Goal: Information Seeking & Learning: Learn about a topic

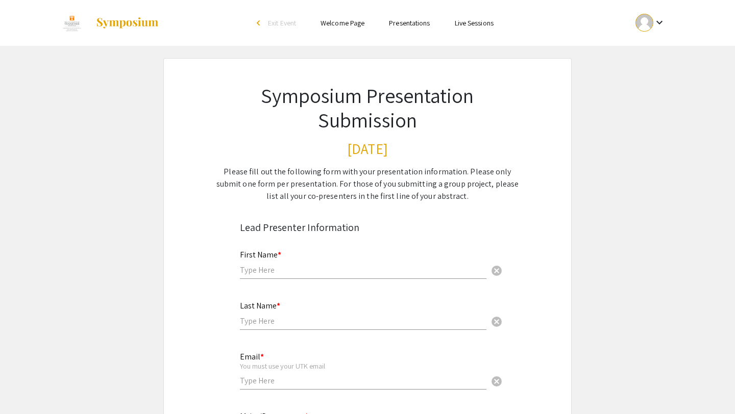
click at [318, 275] on div "First Name * cancel" at bounding box center [363, 259] width 246 height 39
type input "[PERSON_NAME]"
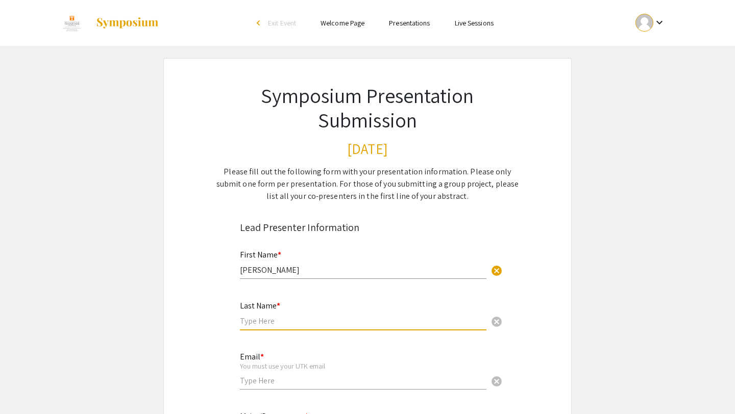
click at [262, 318] on input "text" at bounding box center [363, 321] width 246 height 11
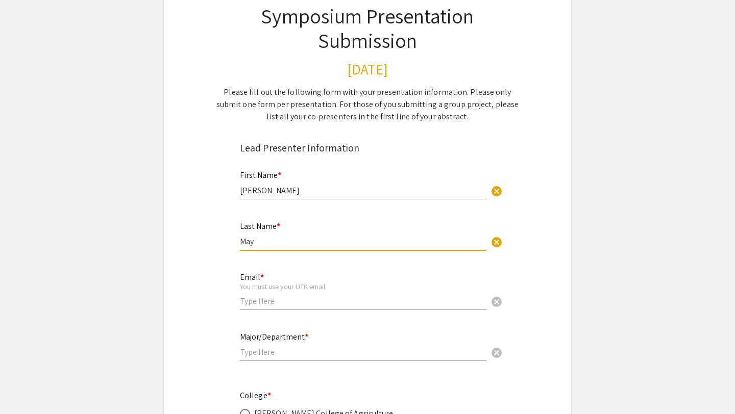
scroll to position [83, 0]
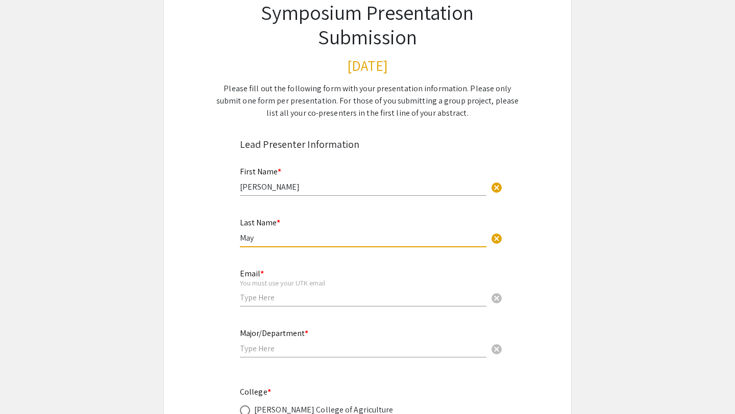
type input "May"
click at [258, 301] on input "email" at bounding box center [363, 297] width 246 height 11
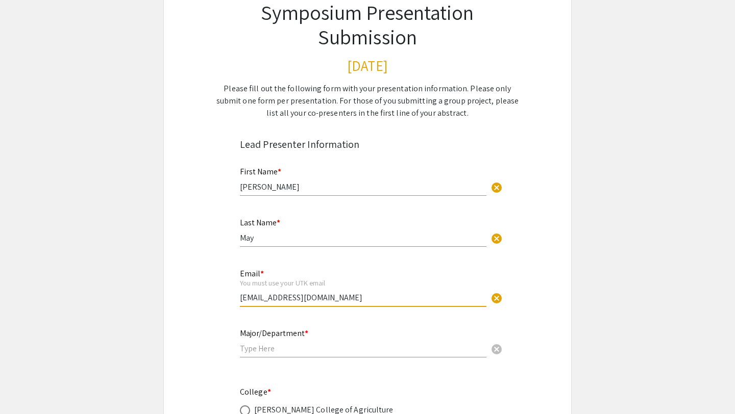
type input "[EMAIL_ADDRESS][DOMAIN_NAME]"
click at [265, 354] on input "text" at bounding box center [363, 348] width 246 height 11
type input "L"
type input "k"
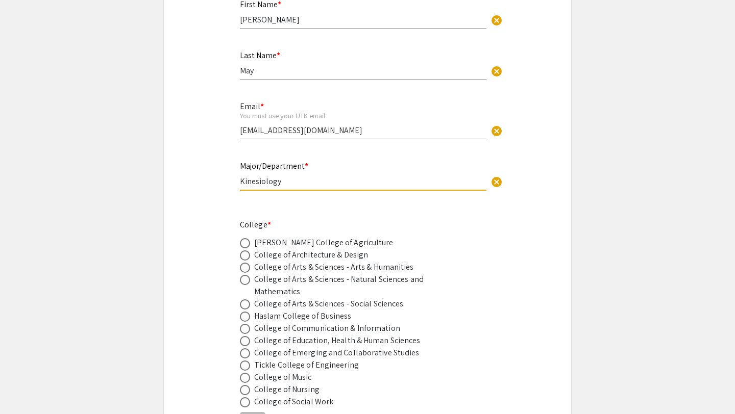
scroll to position [264, 0]
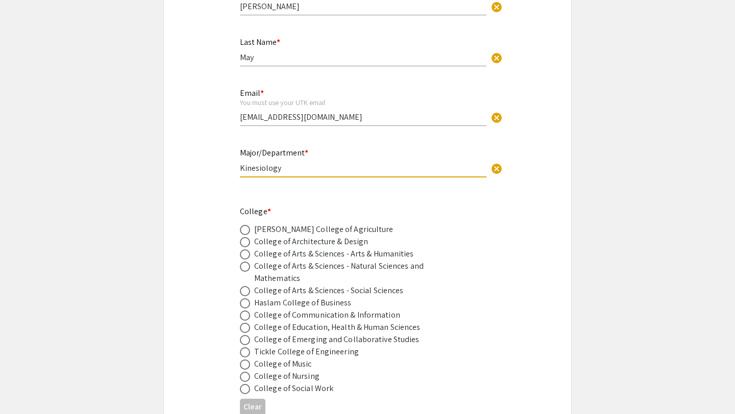
type input "Kinesiology"
click at [290, 258] on div "College of Arts & Sciences - Arts & Humanities" at bounding box center [334, 254] width 160 height 12
click at [244, 257] on span at bounding box center [245, 254] width 10 height 10
click at [244, 257] on input "radio" at bounding box center [245, 254] width 10 height 10
radio input "true"
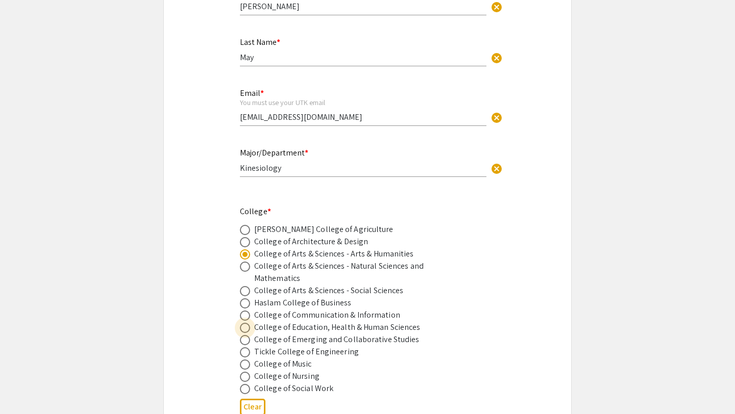
click at [246, 330] on span at bounding box center [245, 328] width 10 height 10
click at [246, 330] on input "radio" at bounding box center [245, 328] width 10 height 10
radio input "true"
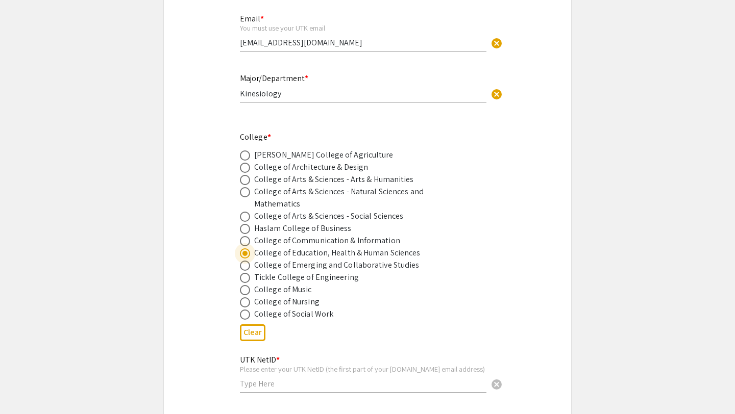
scroll to position [394, 0]
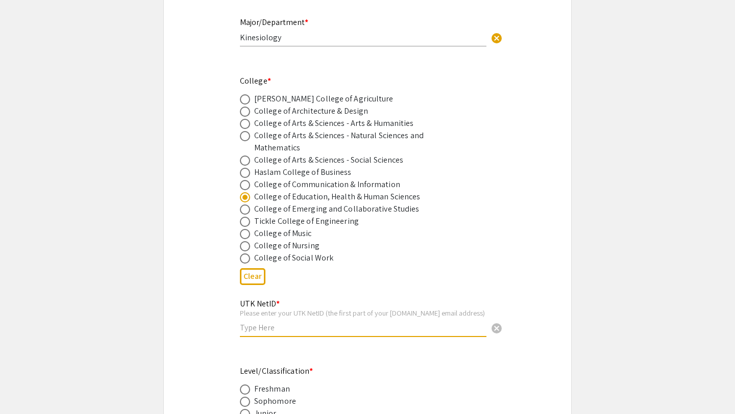
click at [274, 328] on input "text" at bounding box center [363, 327] width 246 height 11
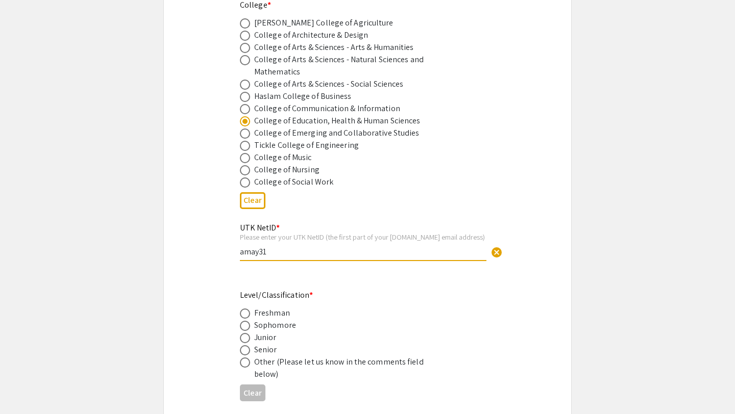
scroll to position [474, 0]
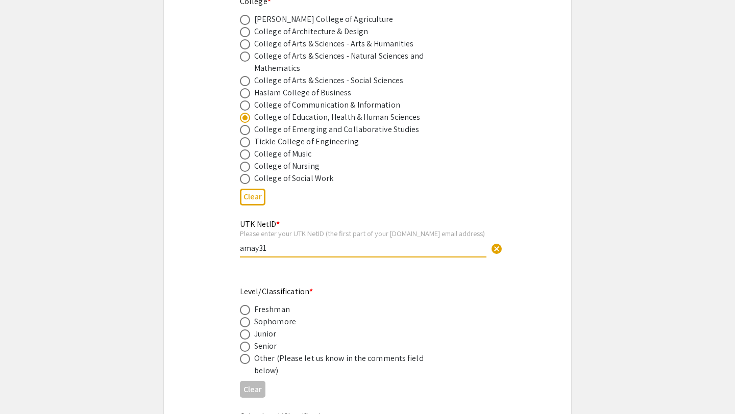
type input "amay31"
click at [243, 352] on span at bounding box center [245, 347] width 10 height 10
click at [243, 352] on input "radio" at bounding box center [245, 347] width 10 height 10
radio input "true"
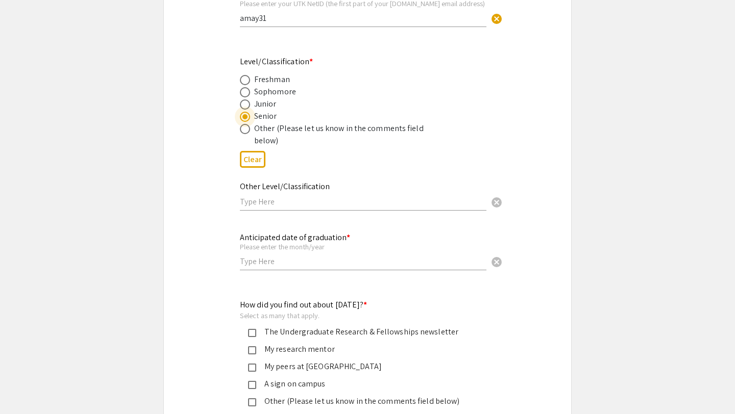
scroll to position [705, 0]
click at [269, 266] on input "text" at bounding box center [363, 261] width 246 height 11
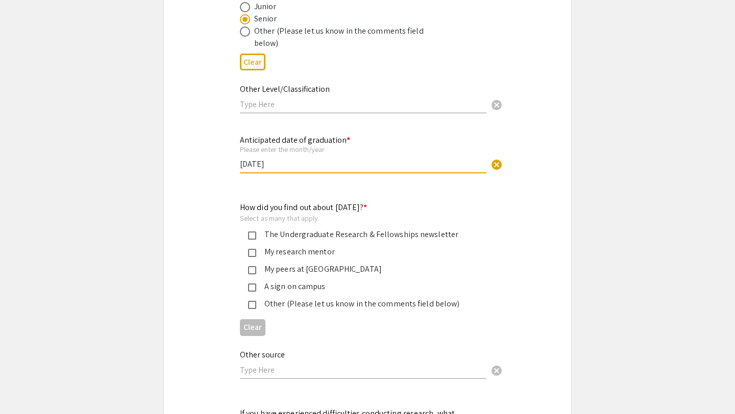
scroll to position [802, 0]
type input "[DATE]"
click at [292, 256] on div "My research mentor" at bounding box center [363, 251] width 214 height 12
click at [252, 273] on mat-pseudo-checkbox at bounding box center [252, 270] width 8 height 8
click at [251, 274] on mat-pseudo-checkbox at bounding box center [252, 270] width 8 height 8
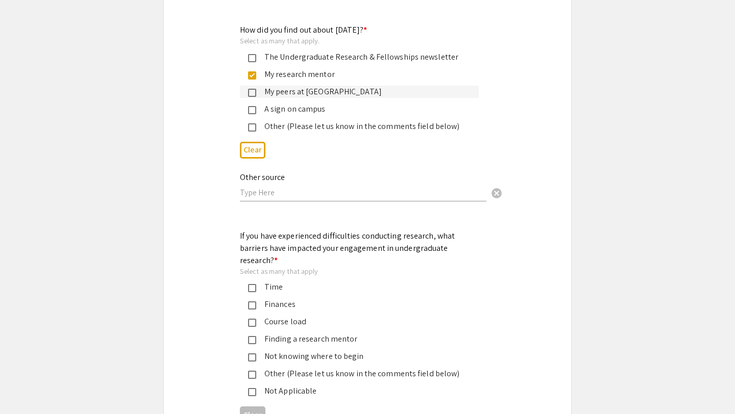
scroll to position [980, 0]
click at [256, 280] on div "Time" at bounding box center [363, 286] width 214 height 12
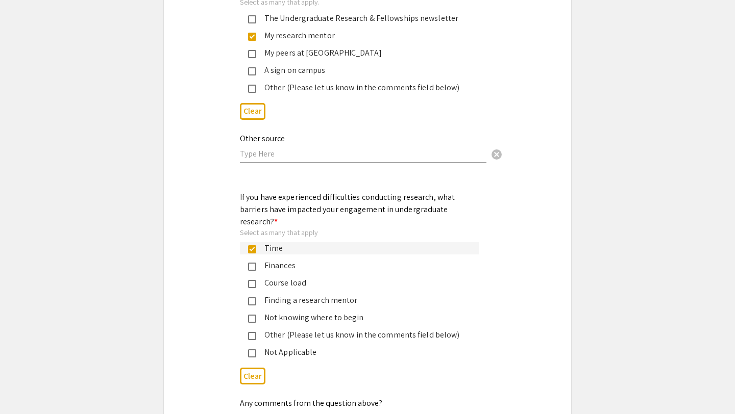
scroll to position [1022, 0]
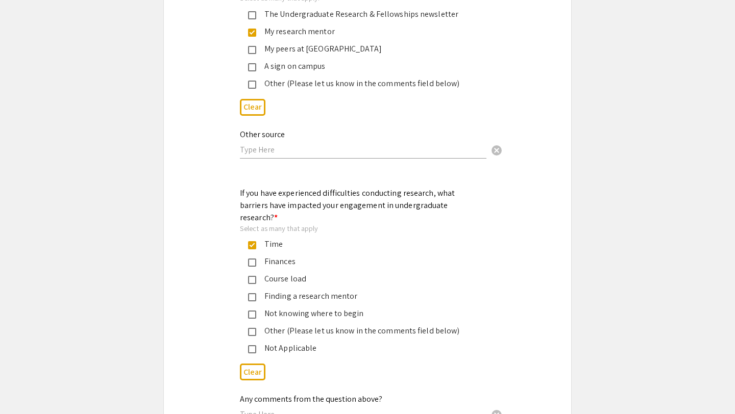
click at [257, 273] on div "Course load" at bounding box center [363, 279] width 214 height 12
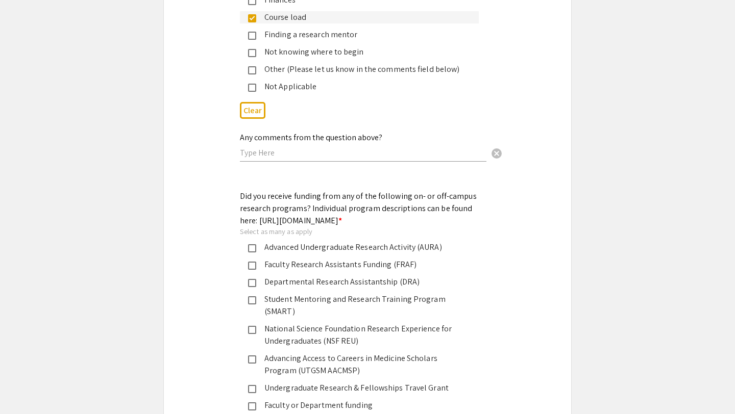
scroll to position [1363, 0]
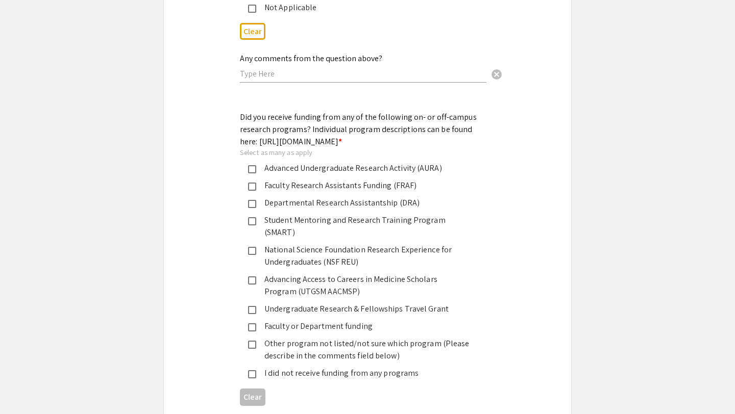
click at [257, 367] on div "I did not receive funding from any programs" at bounding box center [363, 373] width 214 height 12
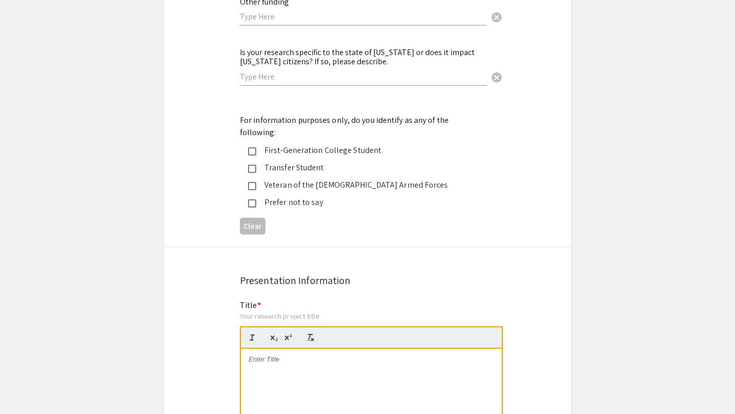
scroll to position [1912, 0]
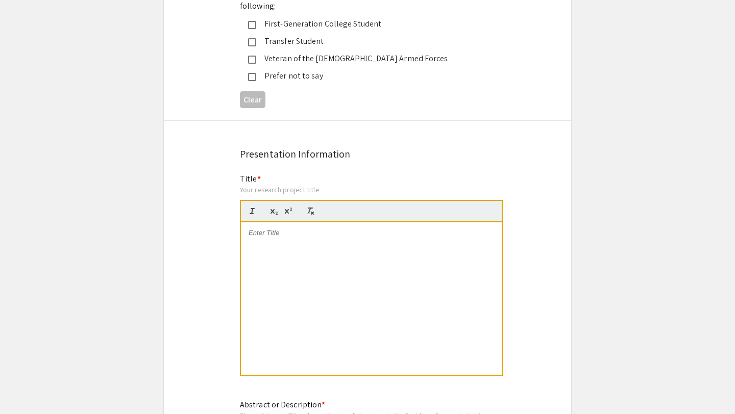
click at [260, 259] on div at bounding box center [371, 298] width 261 height 153
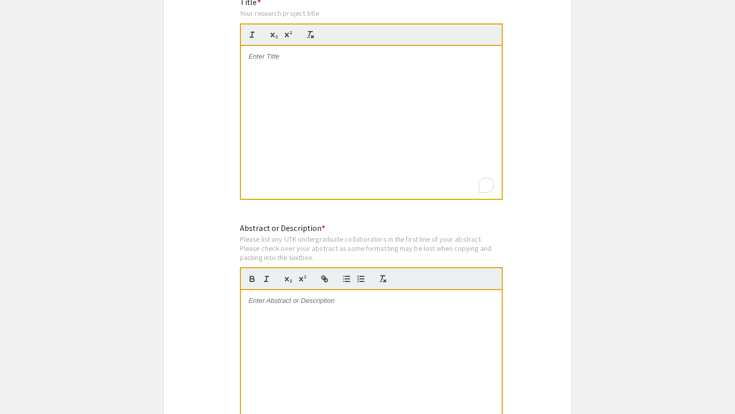
scroll to position [2114, 0]
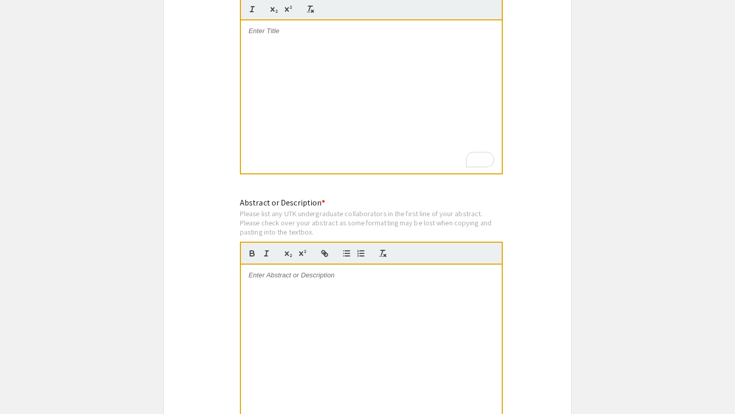
click at [320, 106] on div "To enrich screen reader interactions, please activate Accessibility in Grammarl…" at bounding box center [371, 96] width 261 height 153
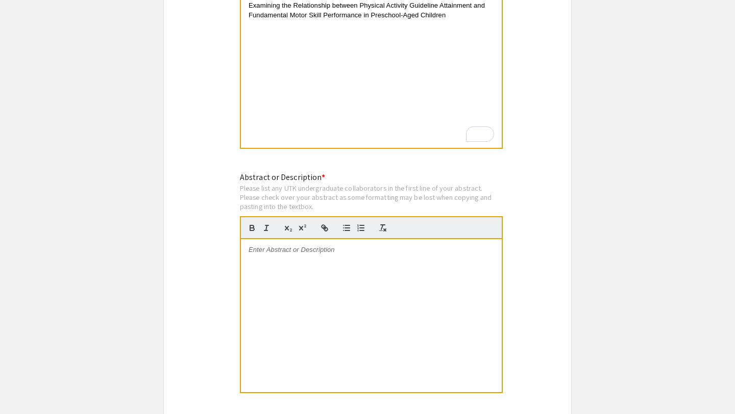
scroll to position [2163, 0]
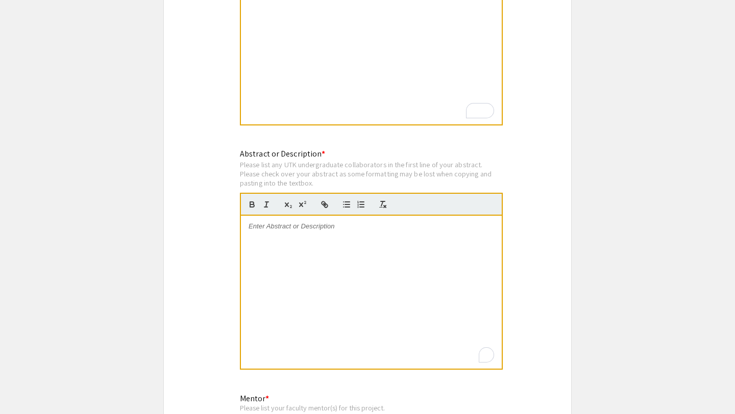
click at [288, 222] on div "To enrich screen reader interactions, please activate Accessibility in Grammarl…" at bounding box center [371, 292] width 261 height 153
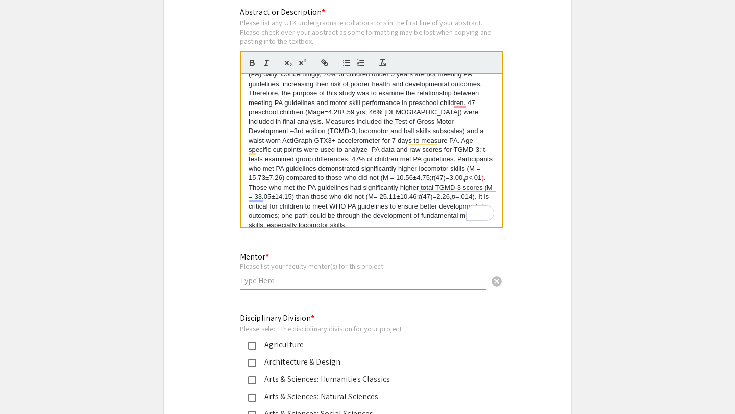
scroll to position [2322, 0]
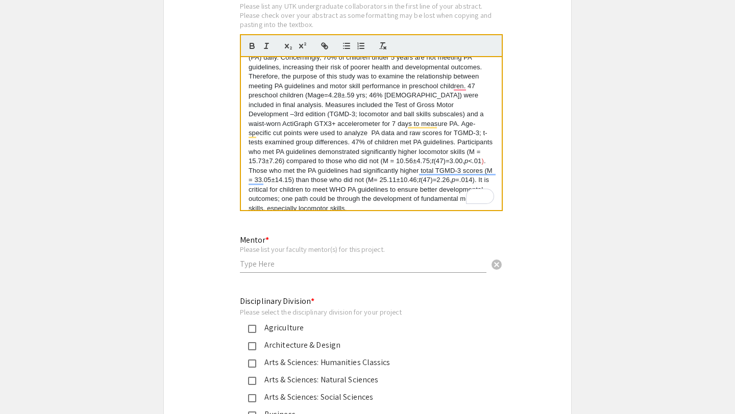
click at [284, 249] on div "Mentor * Please list your faculty mentor(s) for this project. cancel" at bounding box center [363, 249] width 246 height 47
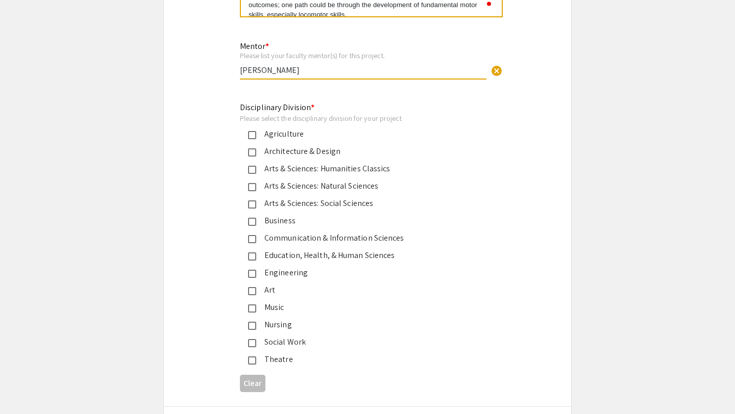
scroll to position [2517, 0]
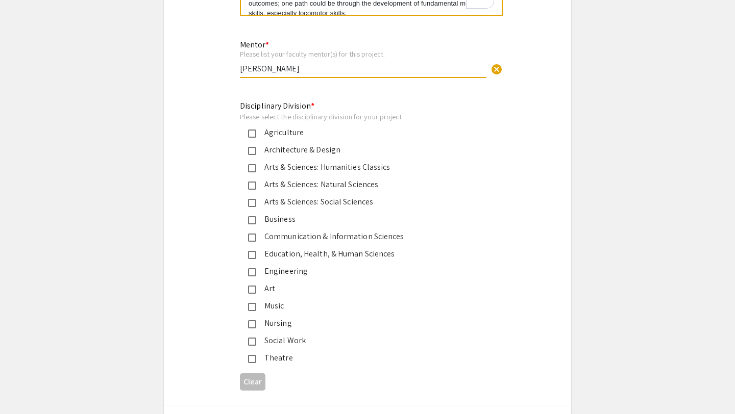
type input "[PERSON_NAME]"
click at [279, 248] on div "Education, Health, & Human Sciences" at bounding box center [363, 254] width 214 height 12
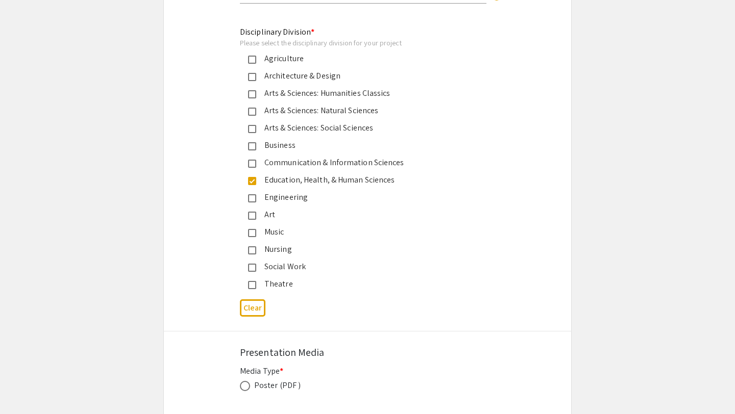
scroll to position [2659, 0]
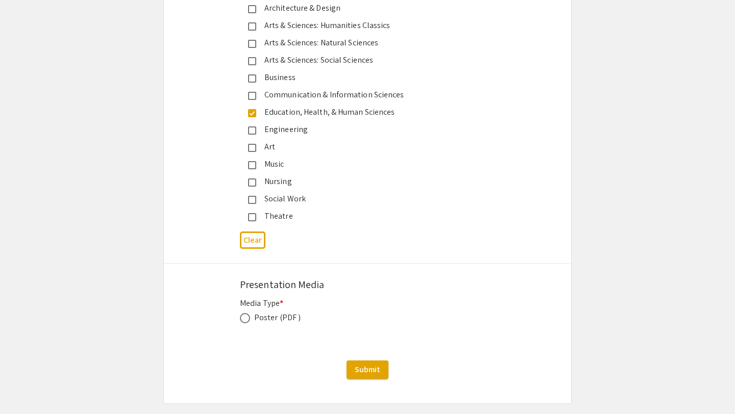
click at [263, 312] on div "Poster (PDF )" at bounding box center [277, 318] width 46 height 12
click at [244, 313] on span at bounding box center [245, 318] width 10 height 10
click at [244, 313] on input "radio" at bounding box center [245, 318] width 10 height 10
radio input "true"
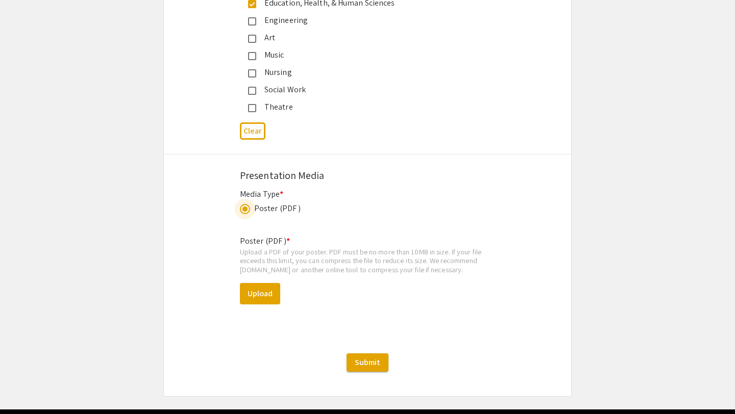
scroll to position [2769, 0]
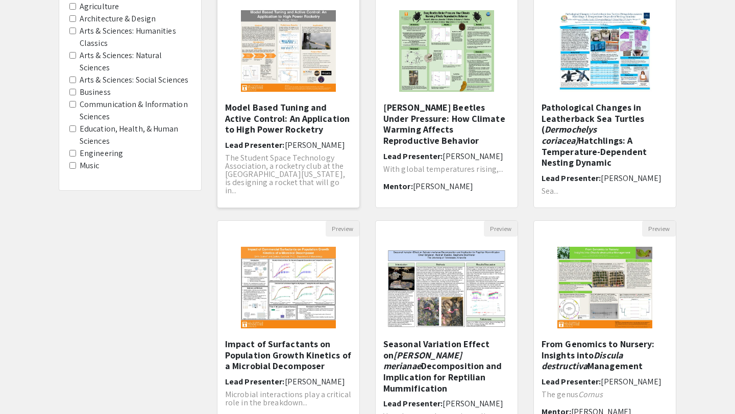
scroll to position [207, 0]
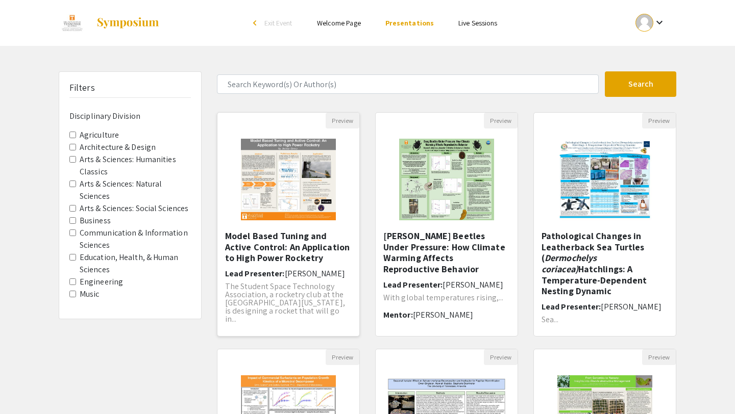
scroll to position [131, 0]
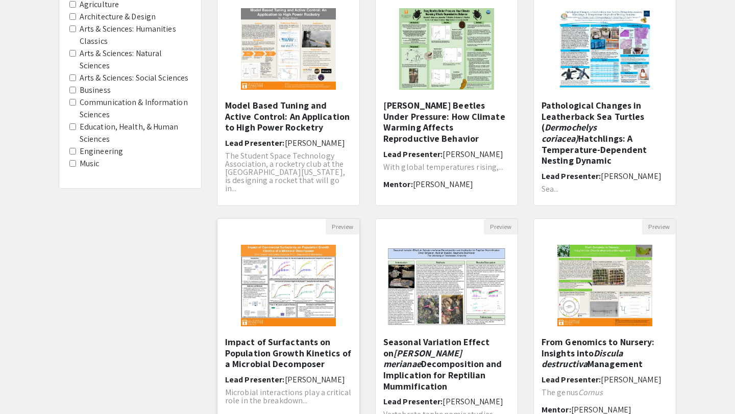
click at [302, 269] on img "Open Presentation <p>Impact of Surfactants on Population Growth Kinetics of a M…" at bounding box center [289, 286] width 116 height 102
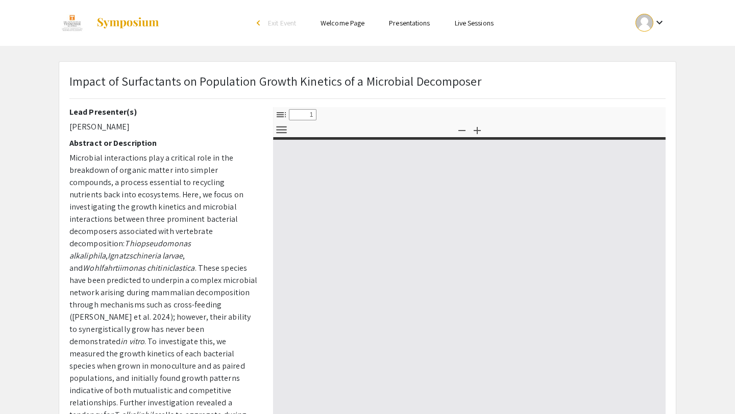
select select "custom"
type input "0"
select select "custom"
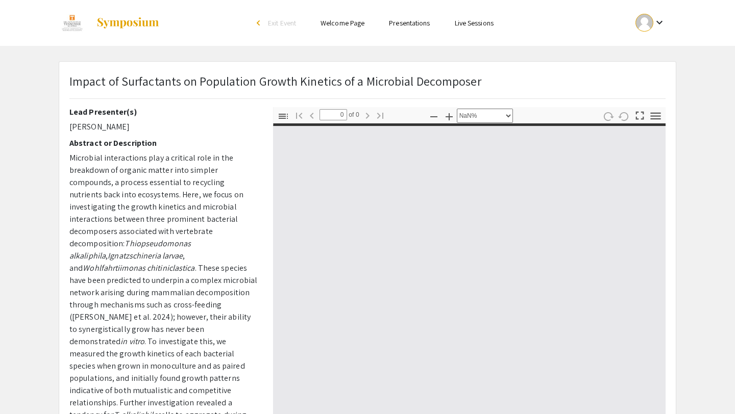
type input "1"
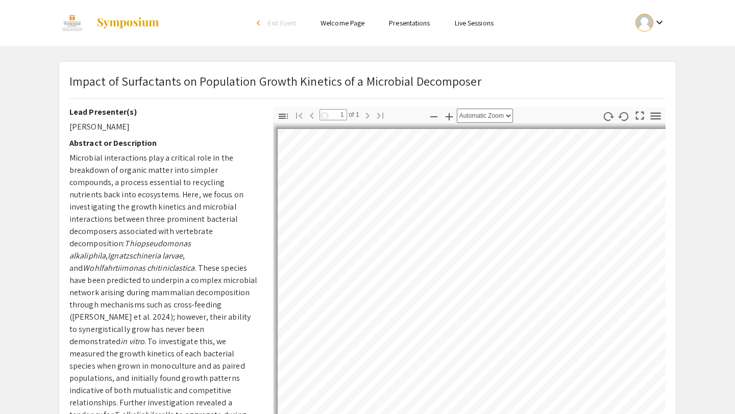
select select "auto"
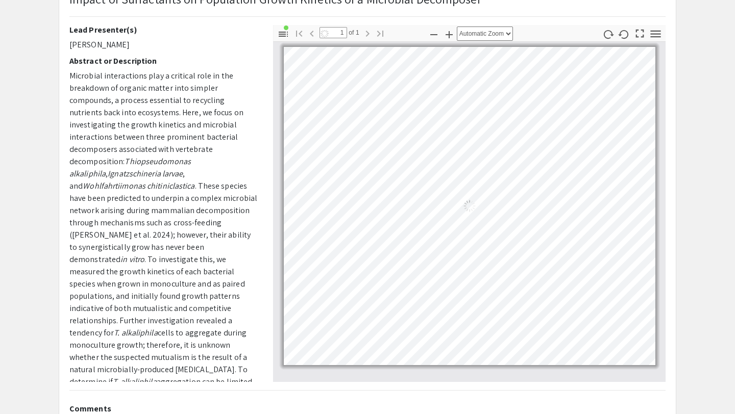
scroll to position [82, 0]
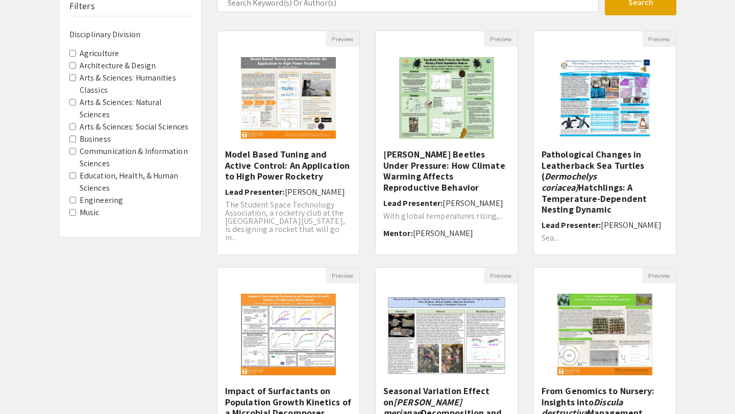
scroll to position [131, 0]
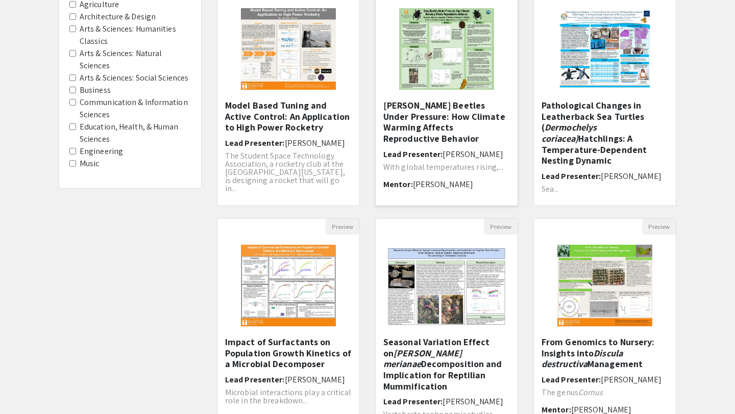
click at [424, 90] on img at bounding box center [447, 49] width 116 height 102
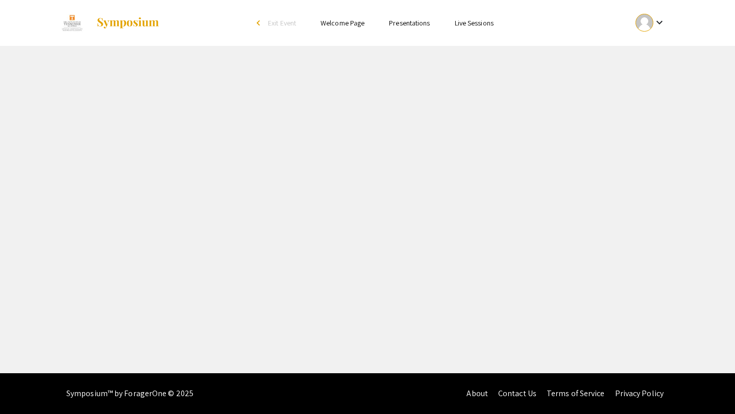
select select "custom"
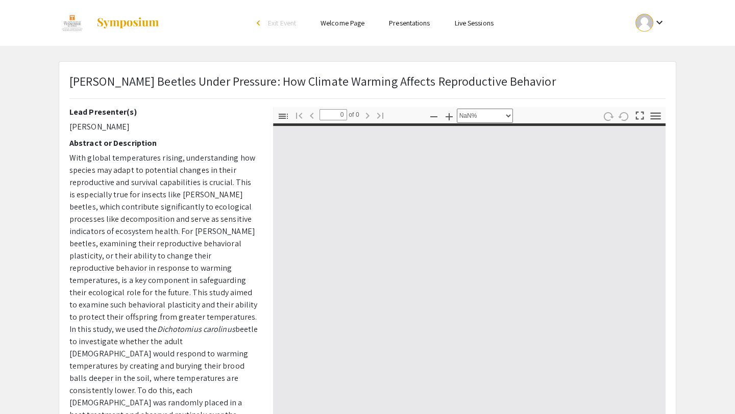
type input "1"
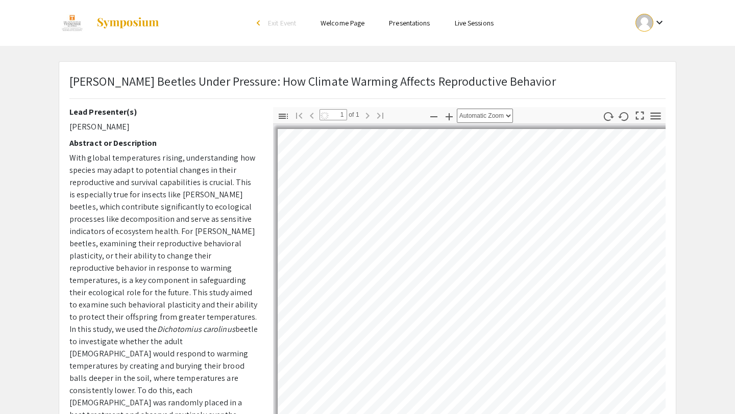
select select "auto"
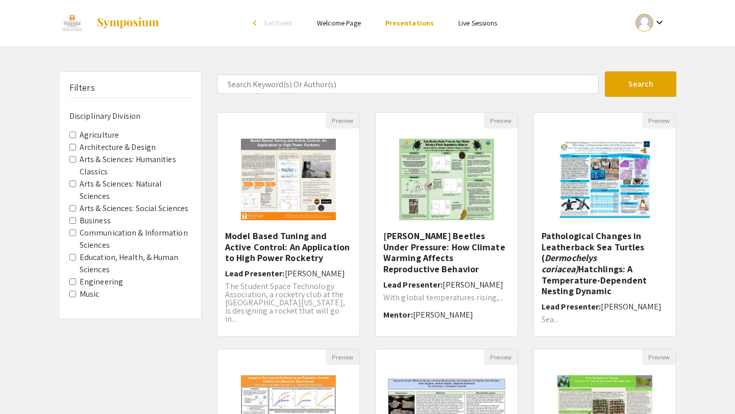
scroll to position [131, 0]
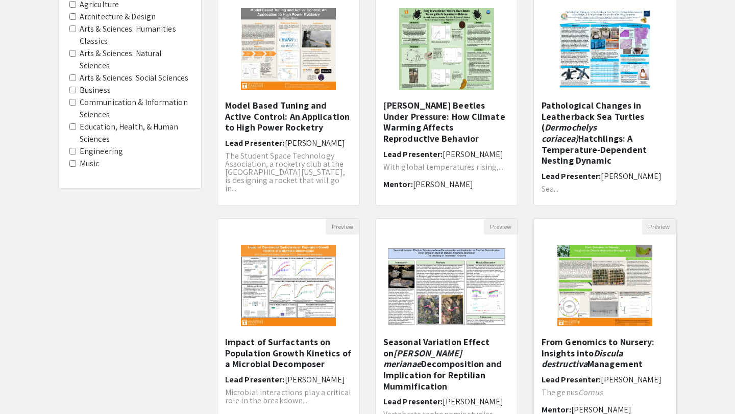
click at [600, 280] on img "Open Presentation <p>From Genomics to Nursery: Insights into <em>Discula destru…" at bounding box center [605, 286] width 116 height 102
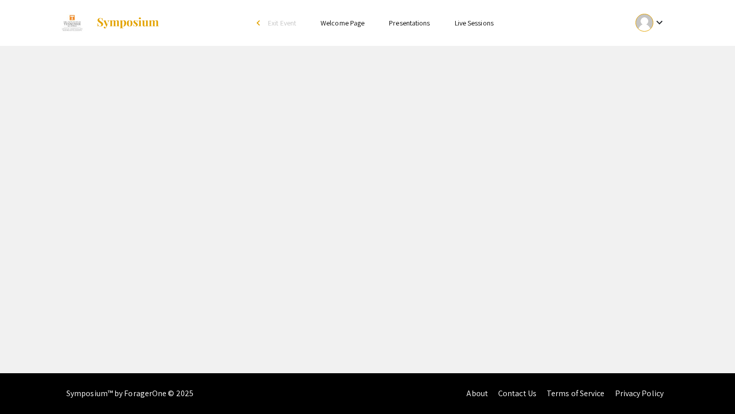
select select "custom"
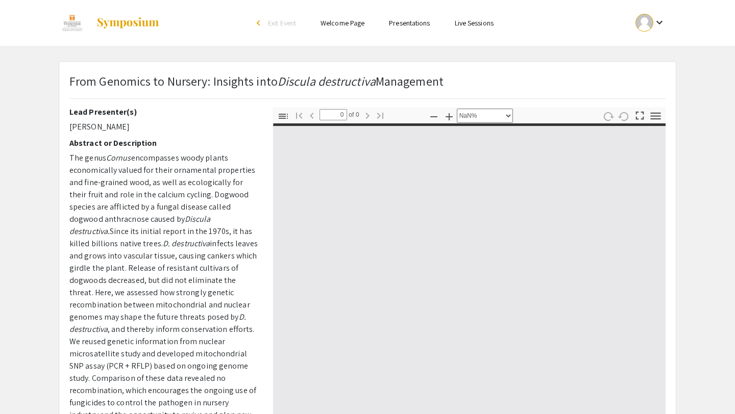
type input "1"
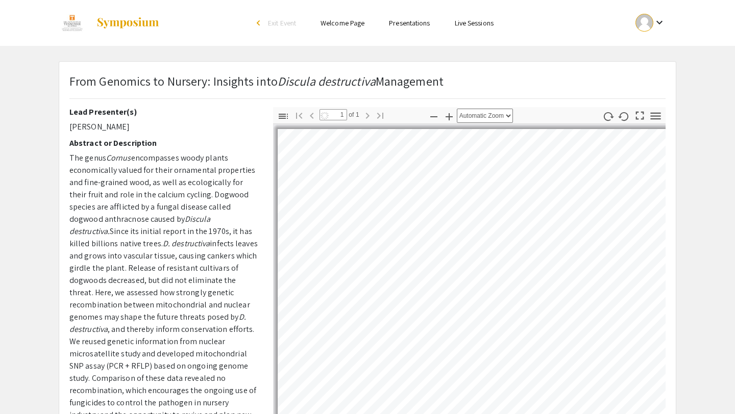
select select "auto"
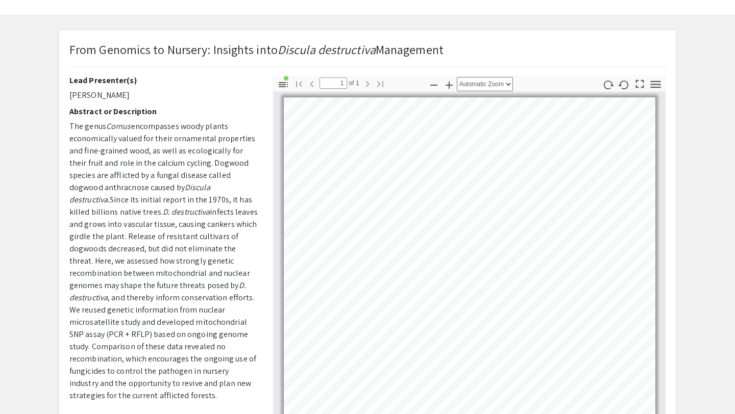
scroll to position [24, 0]
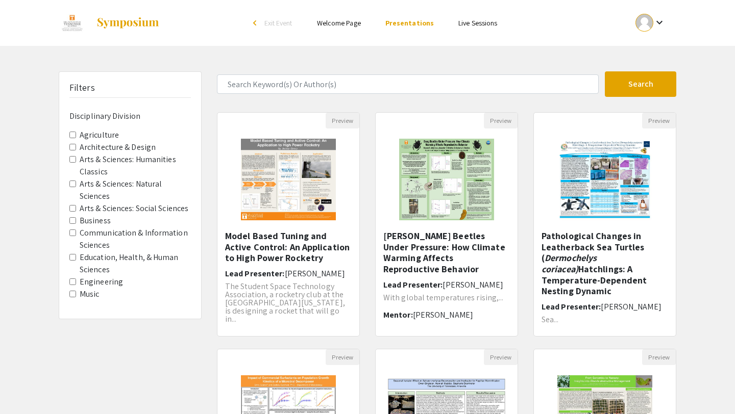
click at [73, 258] on Sciences "Education, Health, & Human Sciences" at bounding box center [72, 257] width 7 height 7
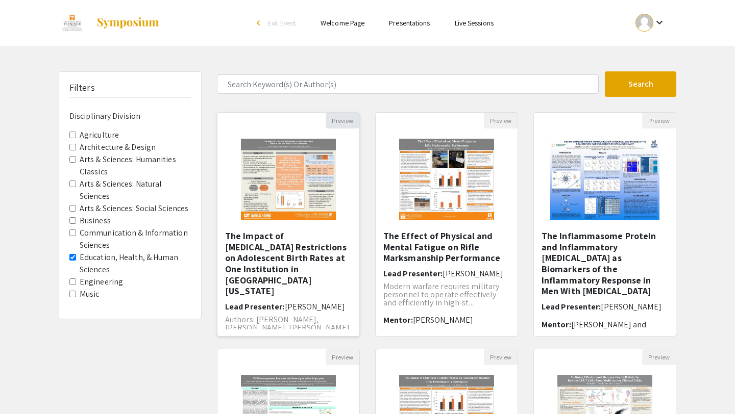
click at [343, 123] on button "Preview" at bounding box center [342, 121] width 34 height 16
select select "custom"
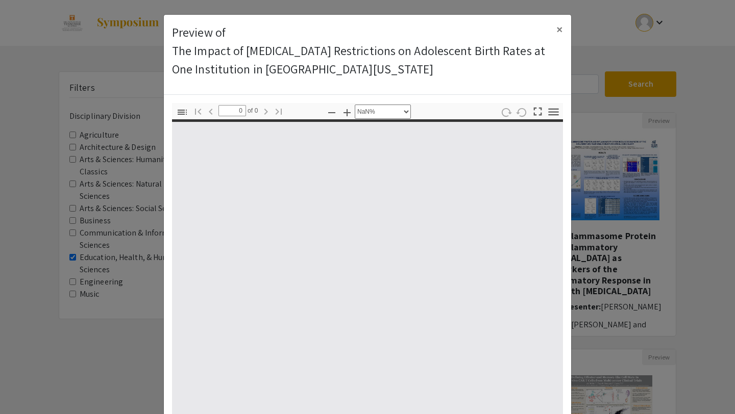
type input "1"
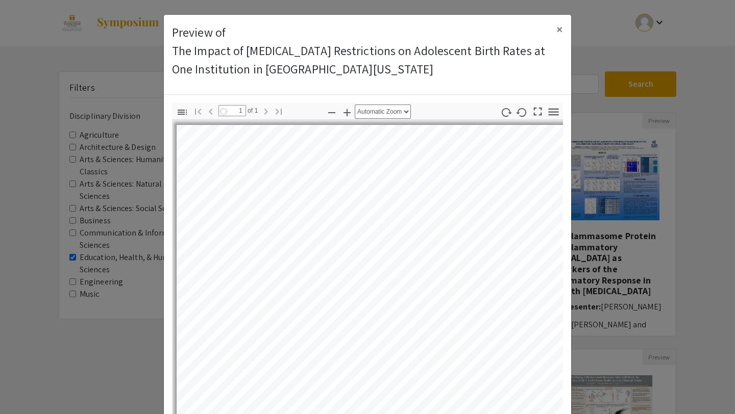
select select "auto"
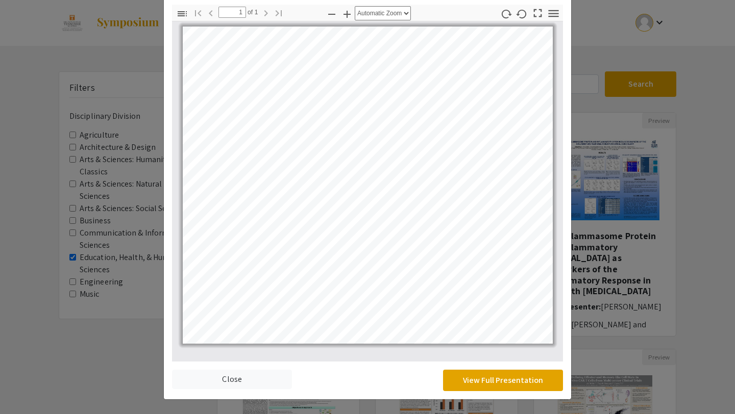
click at [591, 142] on modal-container "Preview of The Impact of Covid-19 Restrictions on Adolescent Birth Rates at One…" at bounding box center [367, 207] width 735 height 414
